Goal: Information Seeking & Learning: Learn about a topic

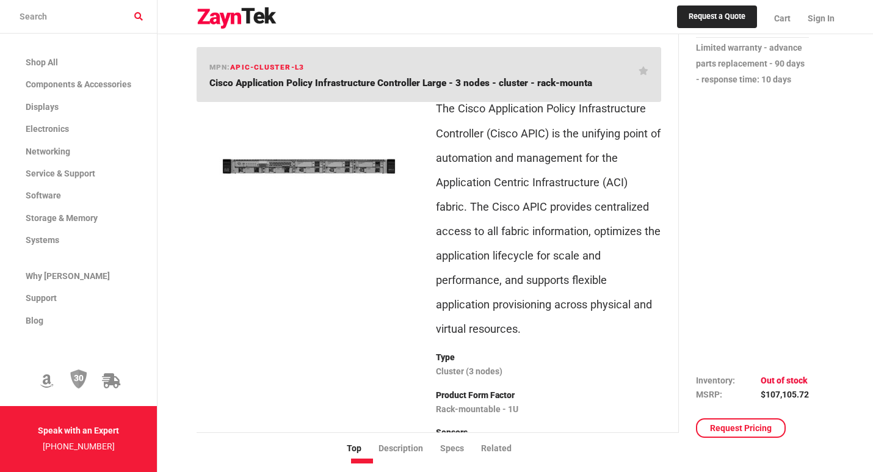
scroll to position [122, 0]
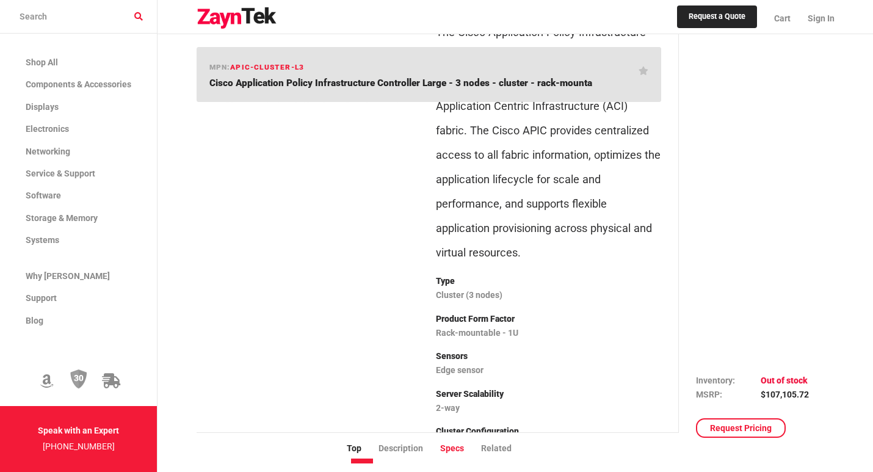
click at [457, 449] on li "Specs" at bounding box center [460, 448] width 41 height 13
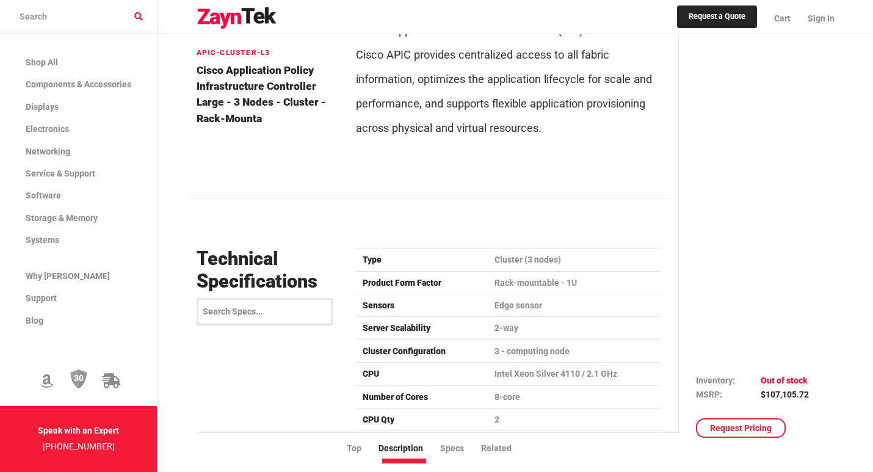
scroll to position [1193, 0]
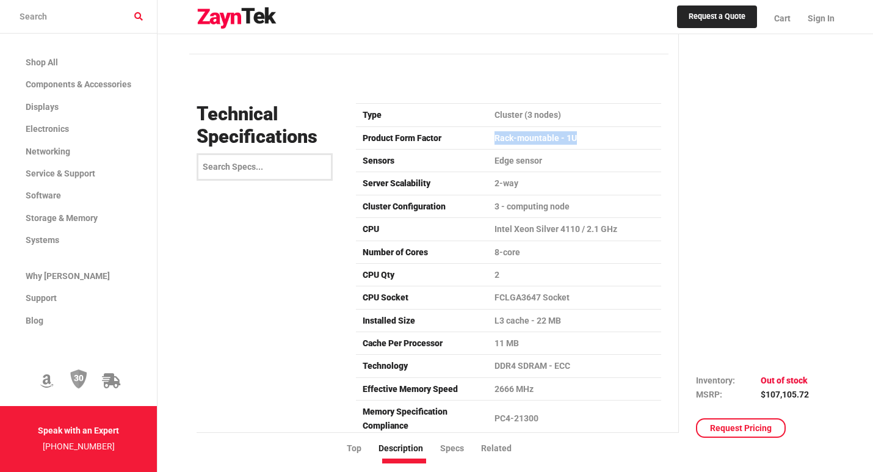
drag, startPoint x: 528, startPoint y: 139, endPoint x: 599, endPoint y: 136, distance: 71.5
click at [597, 136] on td "Rack-mountable - 1U" at bounding box center [575, 137] width 173 height 23
drag, startPoint x: 489, startPoint y: 180, endPoint x: 543, endPoint y: 180, distance: 54.4
click at [543, 180] on td "2-way" at bounding box center [575, 183] width 173 height 23
drag, startPoint x: 485, startPoint y: 159, endPoint x: 562, endPoint y: 160, distance: 76.9
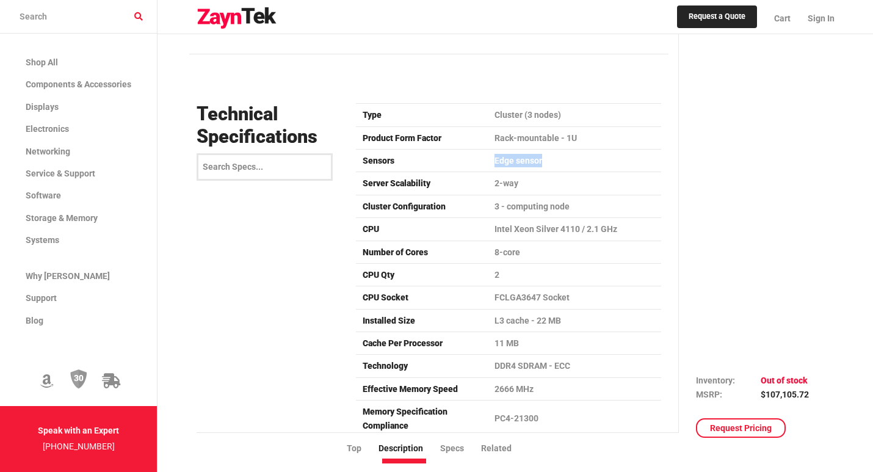
click at [562, 160] on tr "Sensors Edge sensor" at bounding box center [508, 160] width 305 height 23
drag, startPoint x: 486, startPoint y: 114, endPoint x: 522, endPoint y: 112, distance: 36.1
click at [522, 112] on tr "Type Cluster (3 nodes)" at bounding box center [508, 115] width 305 height 23
copy tr "Cluster"
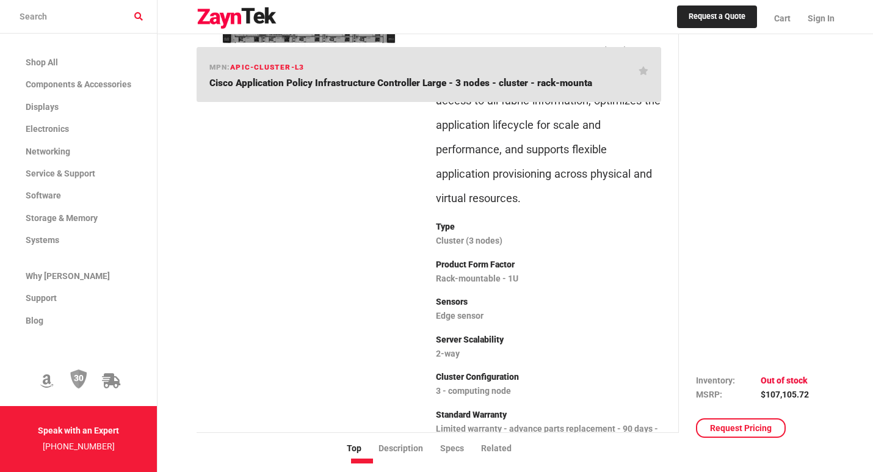
scroll to position [183, 0]
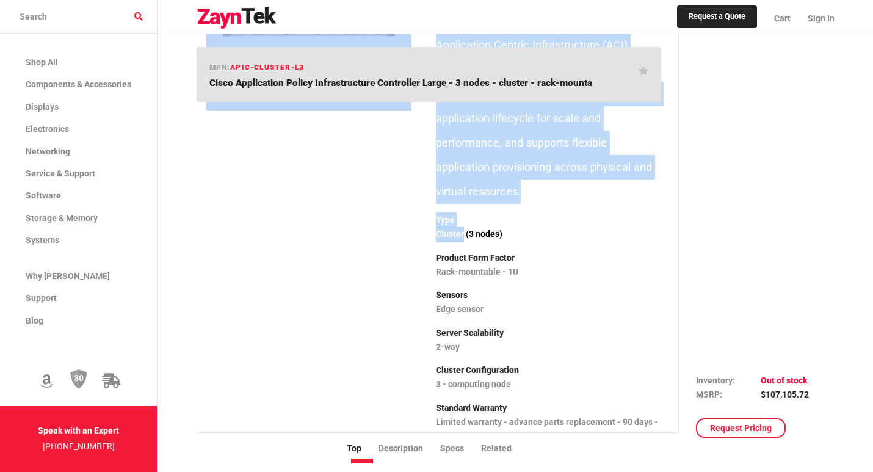
drag, startPoint x: 426, startPoint y: 235, endPoint x: 465, endPoint y: 238, distance: 39.2
click at [465, 238] on div "Highlights Centralized application-level policy engine for physical, virtual, a…" at bounding box center [428, 211] width 479 height 518
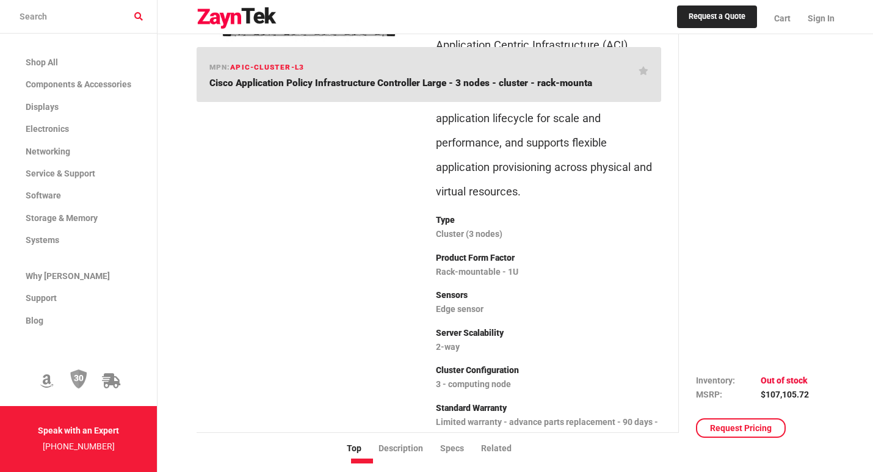
drag, startPoint x: 589, startPoint y: 254, endPoint x: 572, endPoint y: 258, distance: 17.6
click at [581, 258] on p "Product Form Factor" at bounding box center [548, 258] width 225 height 16
drag, startPoint x: 432, startPoint y: 237, endPoint x: 463, endPoint y: 235, distance: 31.2
click at [463, 234] on div "Highlights Centralized application-level policy engine for physical, virtual, a…" at bounding box center [549, 211] width 240 height 518
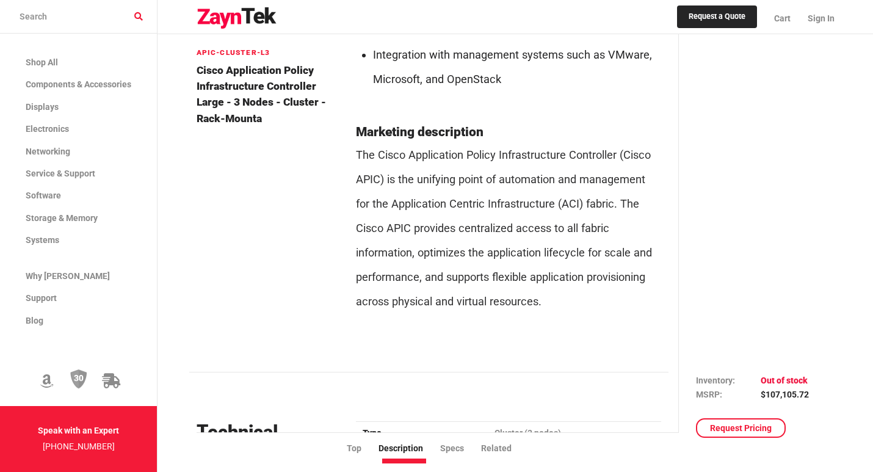
scroll to position [769, 0]
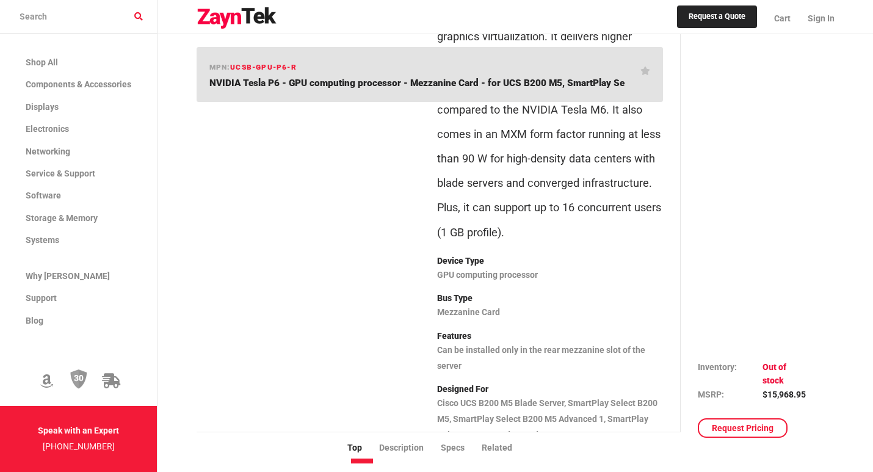
scroll to position [672, 0]
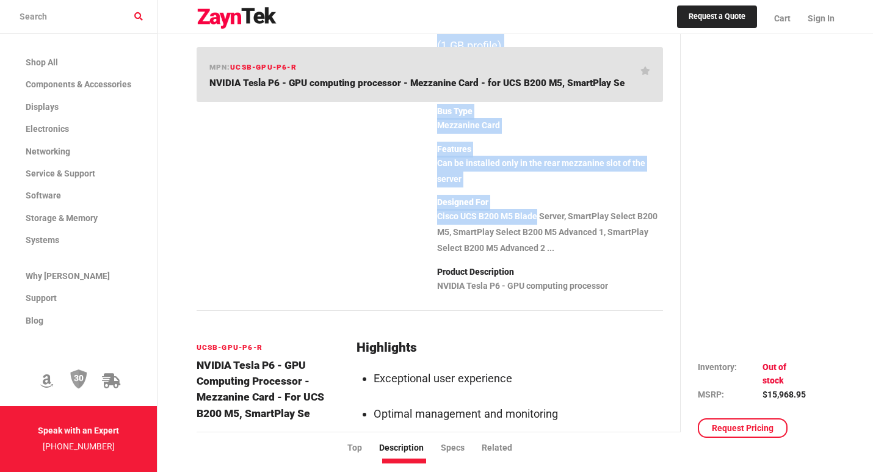
drag, startPoint x: 428, startPoint y: 193, endPoint x: 634, endPoint y: 253, distance: 214.5
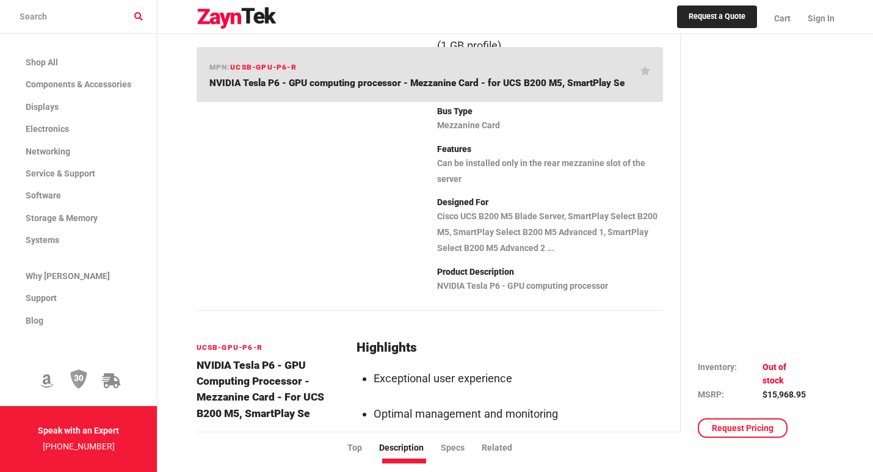
click at [653, 280] on section "Device Type GPU computing processor Bus Type Mezzanine Card Features Can be ins…" at bounding box center [550, 189] width 226 height 244
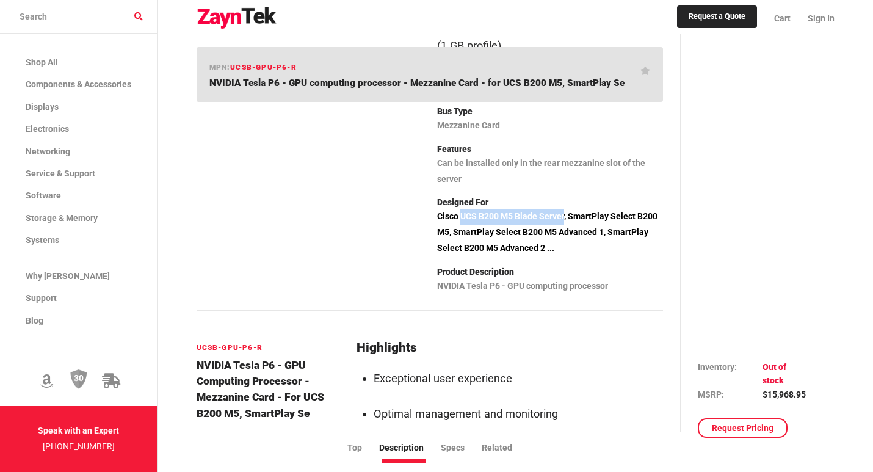
drag, startPoint x: 563, startPoint y: 191, endPoint x: 460, endPoint y: 192, distance: 102.6
click at [460, 209] on p "Cisco UCS B200 M5 Blade Server, SmartPlay Select B200 M5, SmartPlay Select B200…" at bounding box center [550, 233] width 226 height 48
copy p "UCS B200 M5 Blade Server"
